Goal: Book appointment/travel/reservation

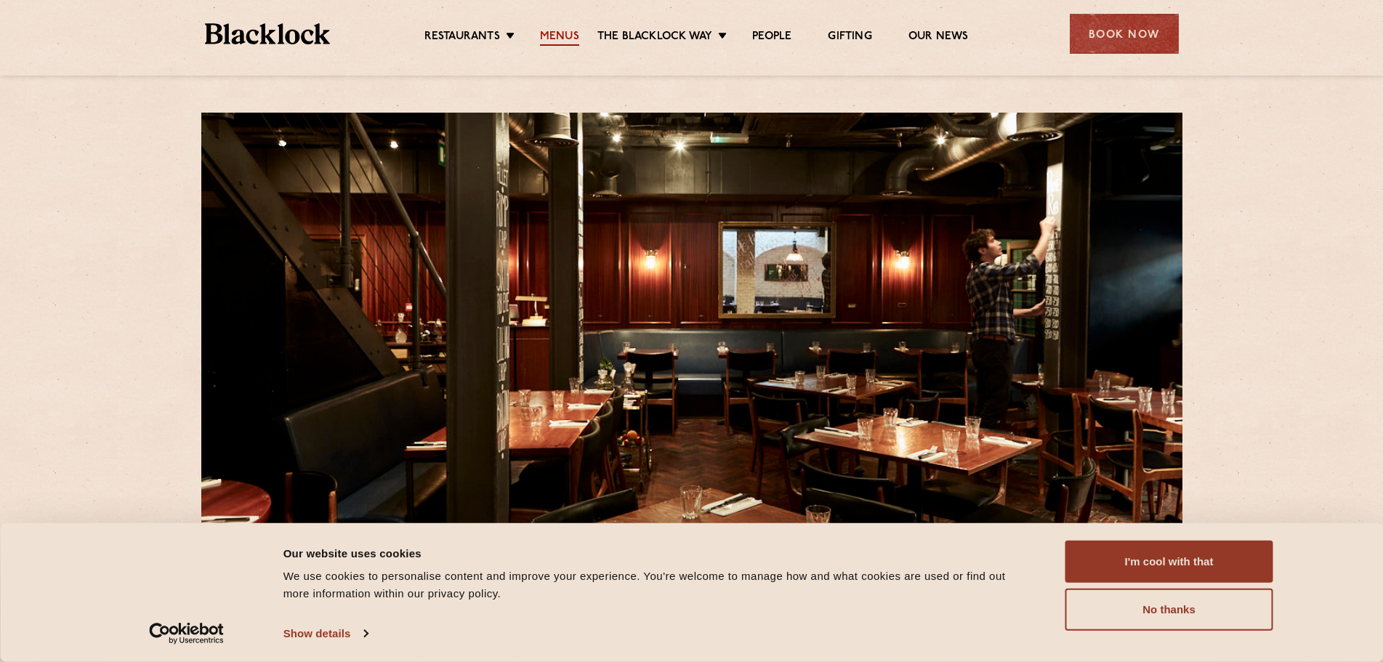
click at [563, 41] on link "Menus" at bounding box center [559, 38] width 39 height 16
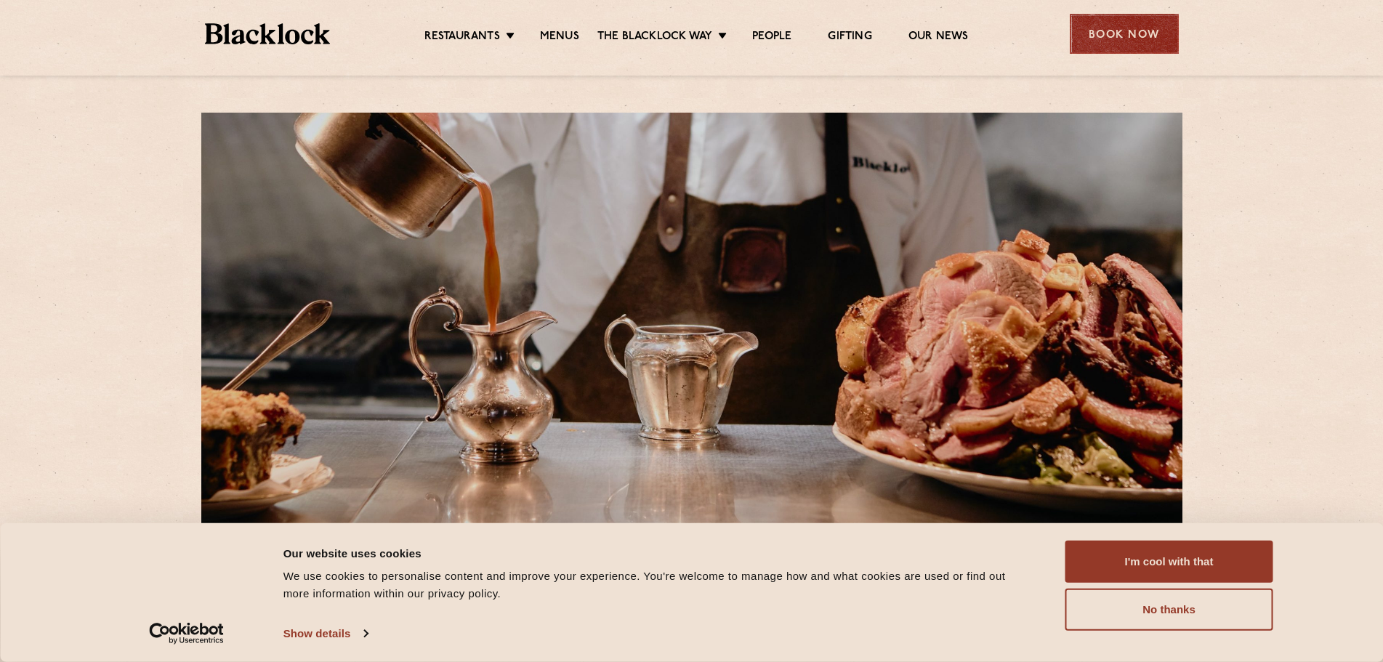
click at [1143, 35] on div "Book Now" at bounding box center [1123, 34] width 109 height 40
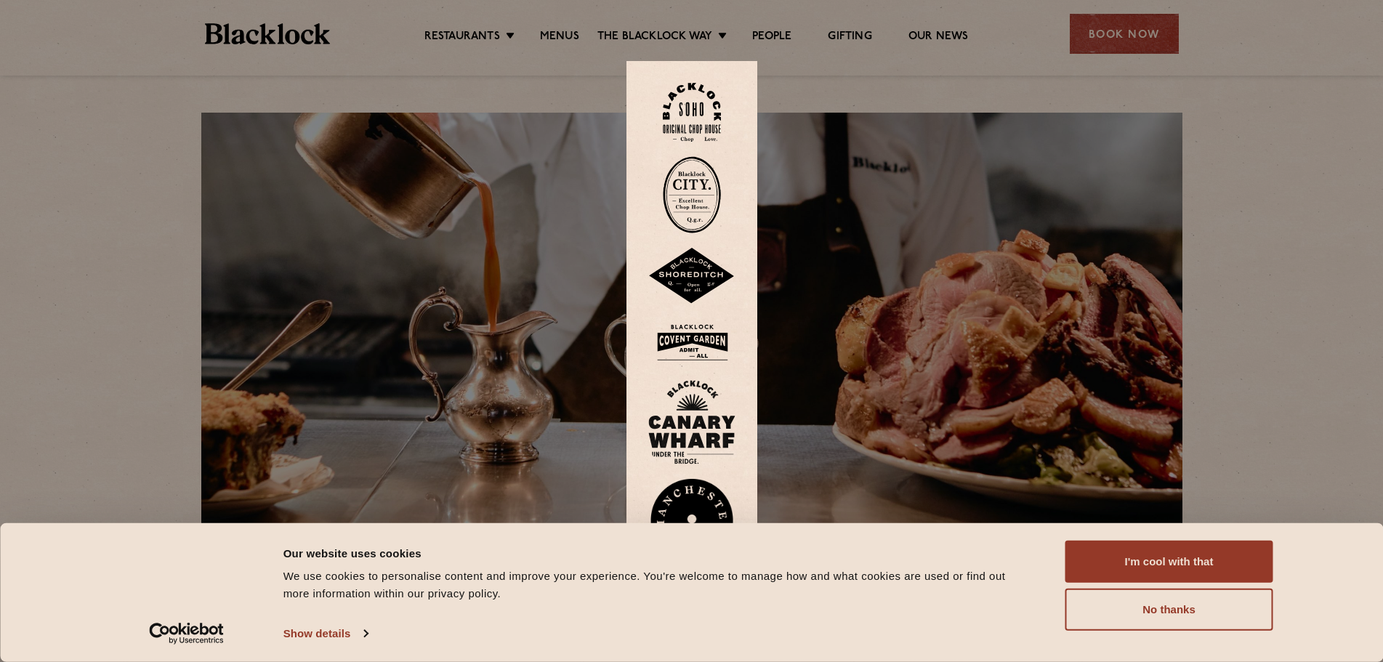
click at [702, 86] on img at bounding box center [692, 112] width 58 height 59
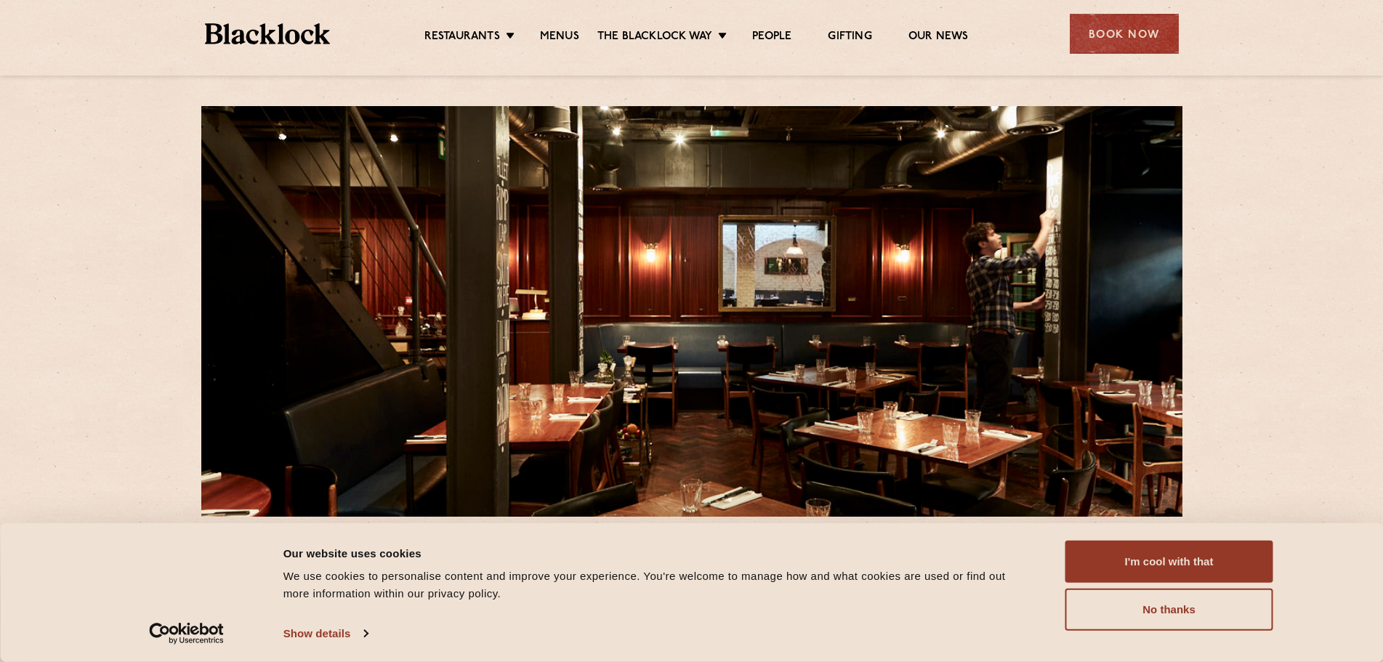
scroll to position [242, 0]
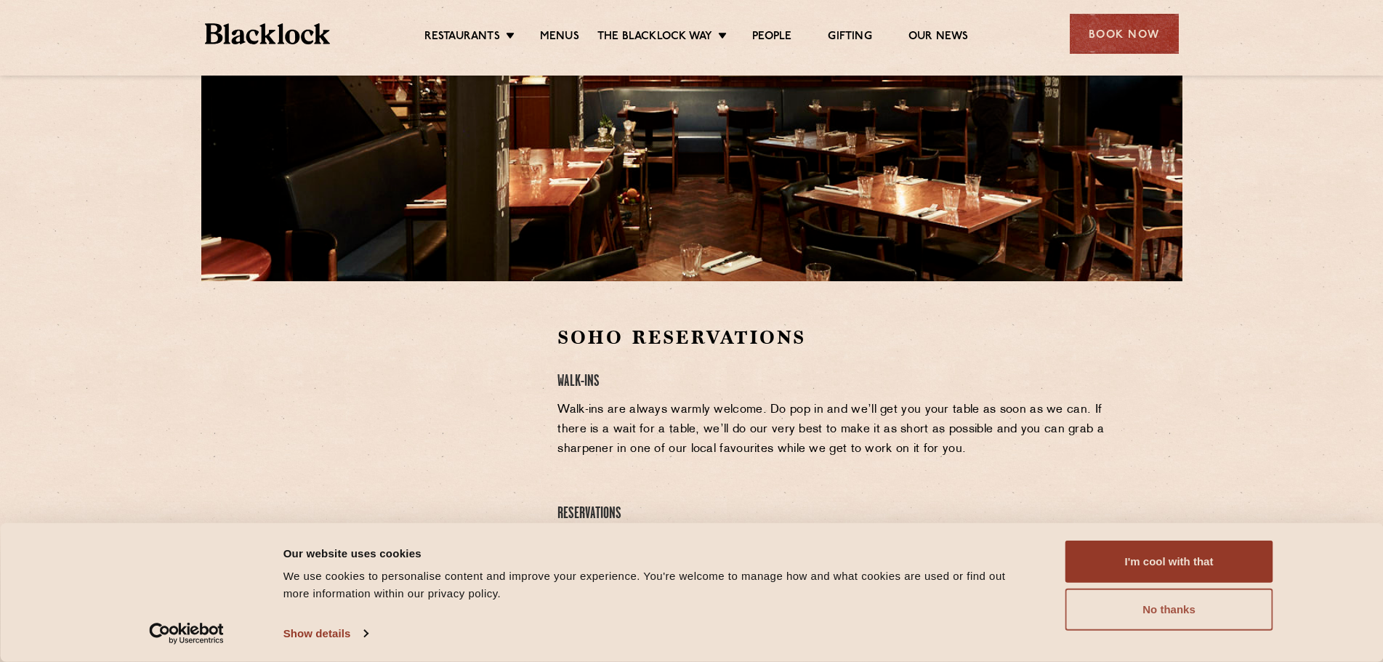
click at [1194, 620] on button "No thanks" at bounding box center [1169, 609] width 208 height 42
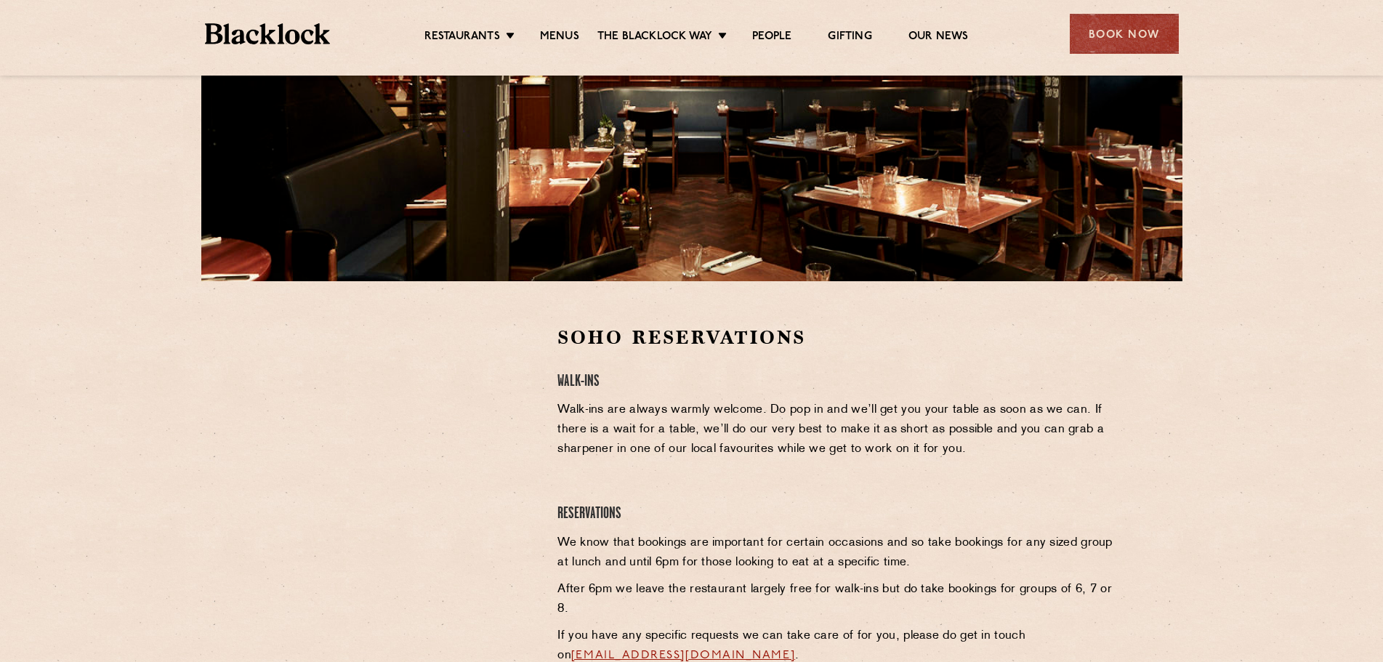
scroll to position [0, 0]
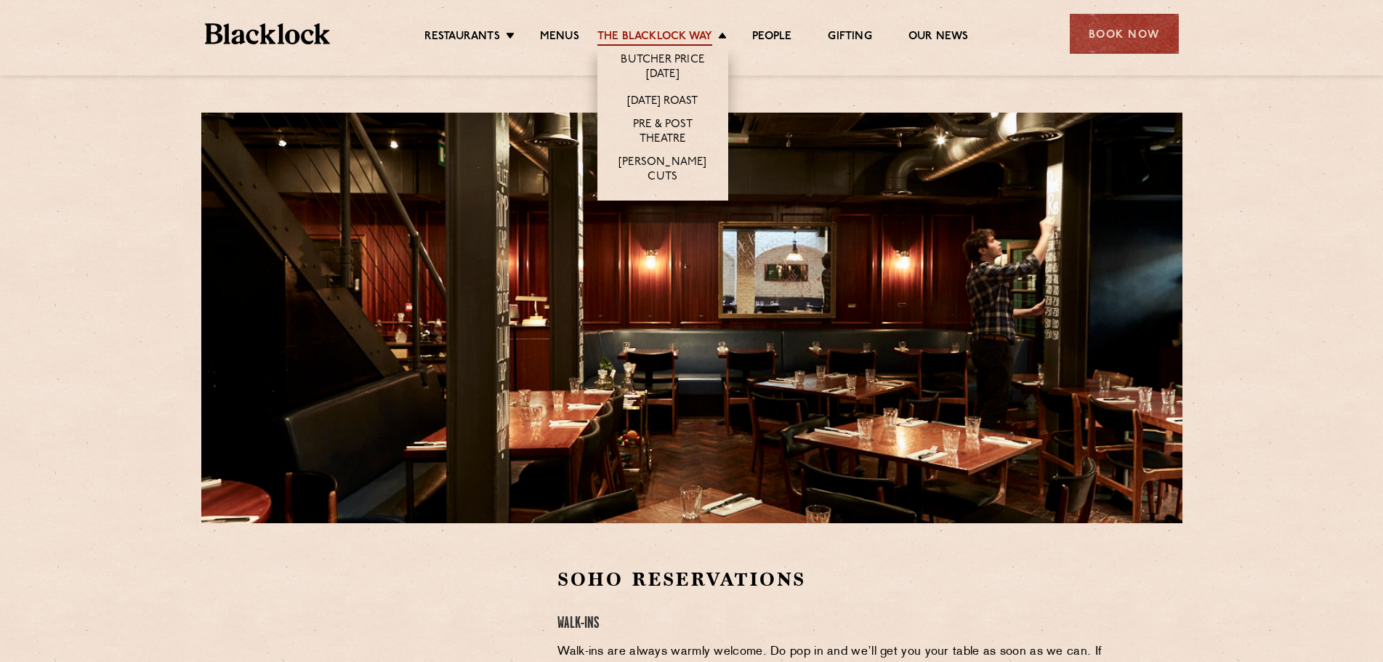
click at [639, 44] on link "The Blacklock Way" at bounding box center [654, 38] width 115 height 16
